Goal: Transaction & Acquisition: Purchase product/service

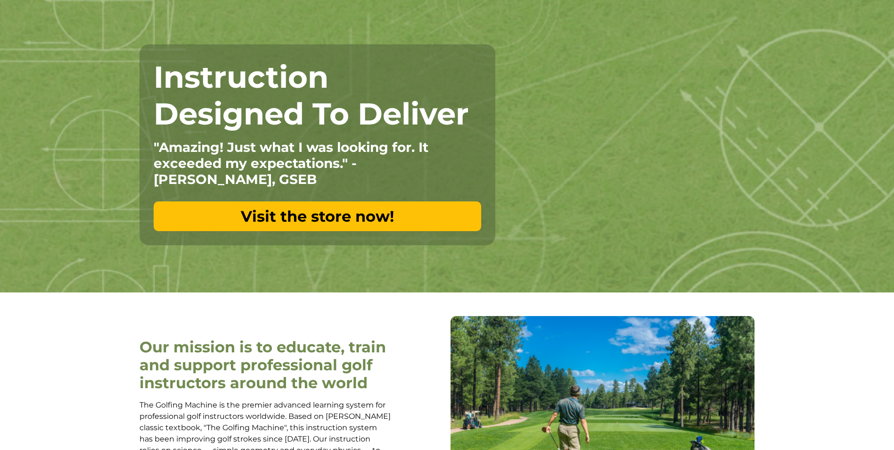
scroll to position [47, 0]
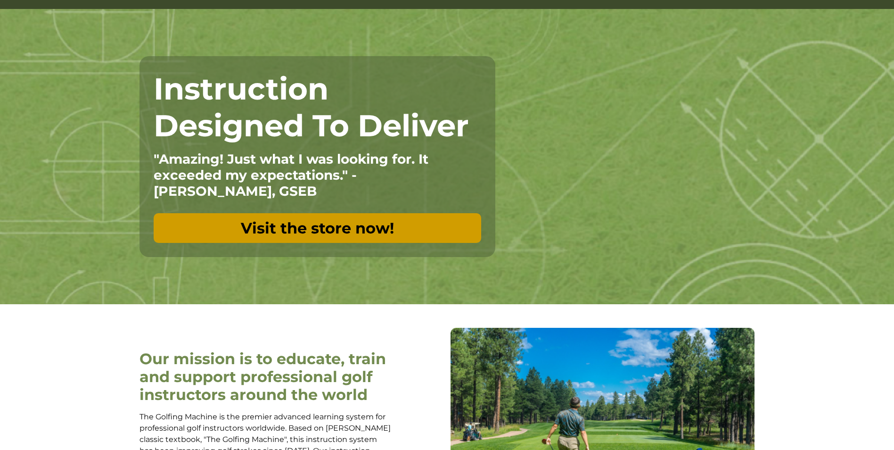
click at [296, 226] on link "Visit the store now!" at bounding box center [318, 228] width 328 height 30
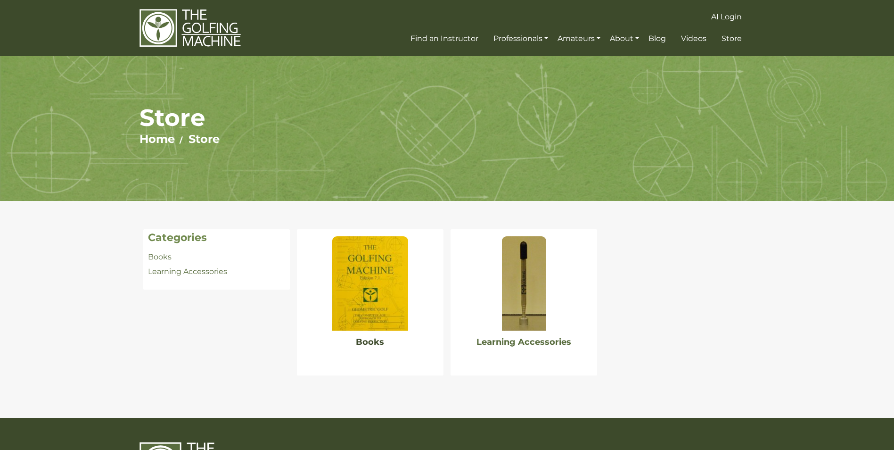
click at [380, 340] on link "Books" at bounding box center [370, 341] width 28 height 10
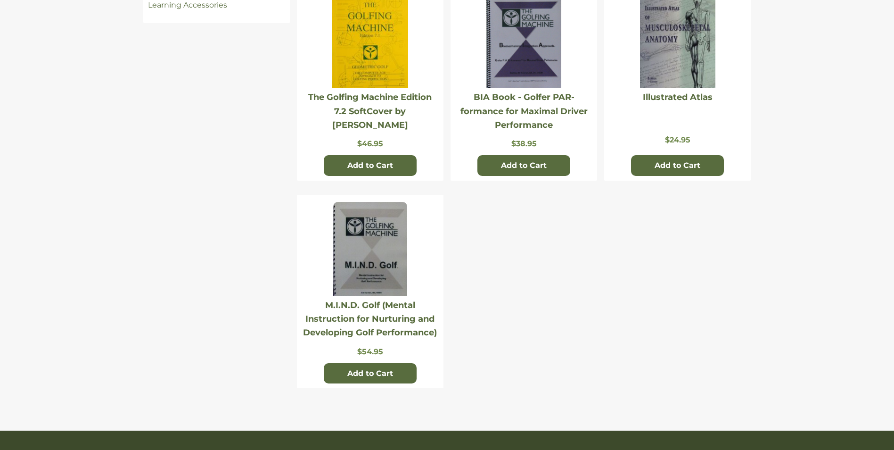
scroll to position [283, 0]
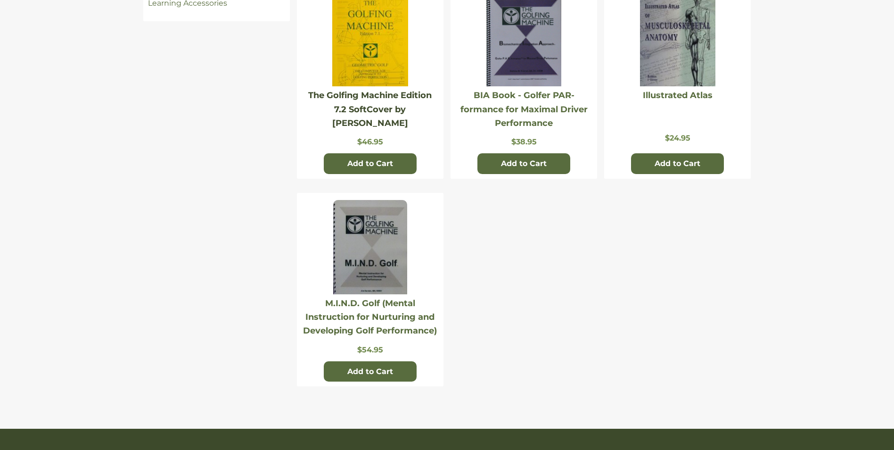
click at [377, 98] on link "The Golfing Machine Edition 7.2 SoftCover by [PERSON_NAME]" at bounding box center [369, 109] width 123 height 38
